Goal: Information Seeking & Learning: Learn about a topic

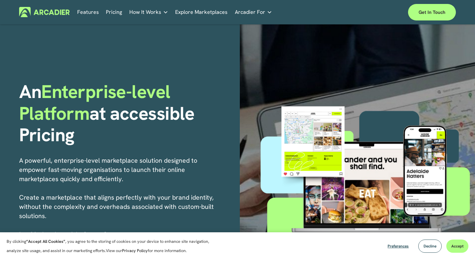
click at [94, 13] on link "Features" at bounding box center [88, 12] width 22 height 10
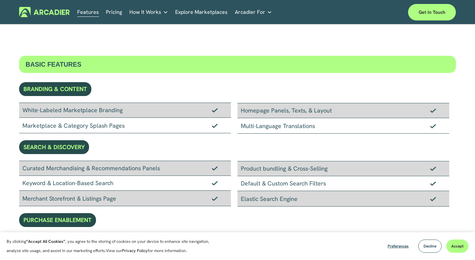
click at [115, 7] on link "Pricing" at bounding box center [114, 12] width 16 height 10
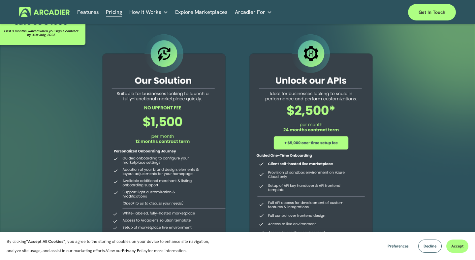
scroll to position [20, 0]
